Goal: Find specific page/section: Find specific page/section

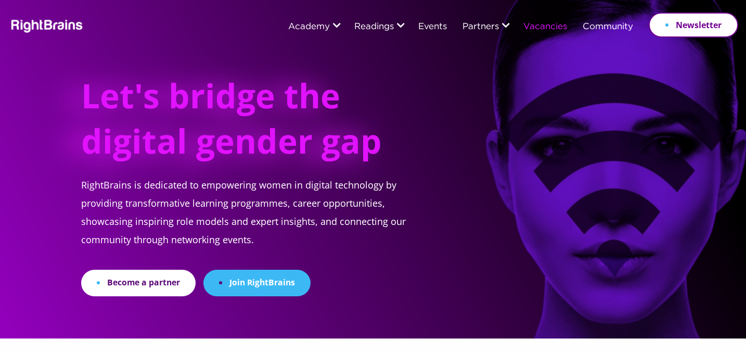
click at [550, 24] on link "Vacancies" at bounding box center [545, 26] width 44 height 9
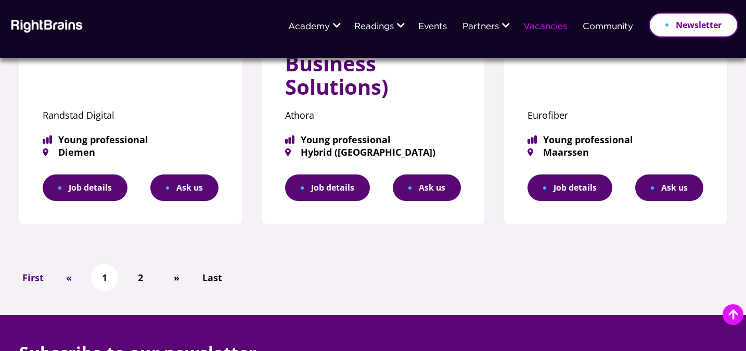
scroll to position [796, 0]
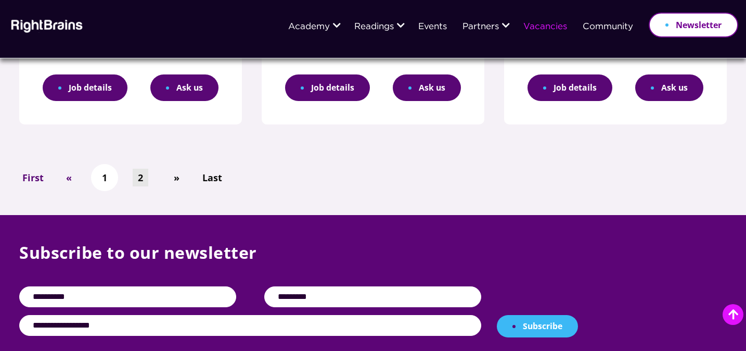
click at [137, 179] on link "2" at bounding box center [141, 178] width 16 height 18
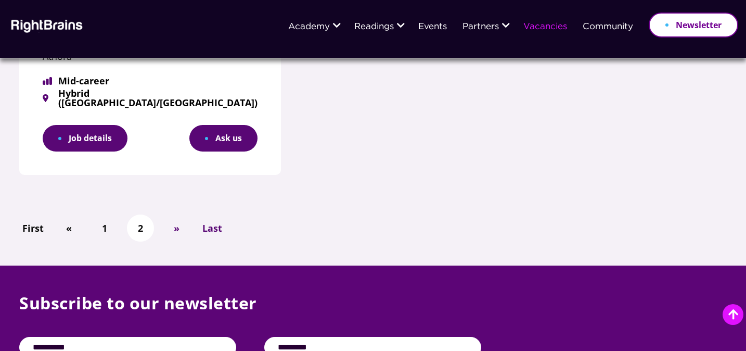
scroll to position [850, 0]
